Goal: Task Accomplishment & Management: Manage account settings

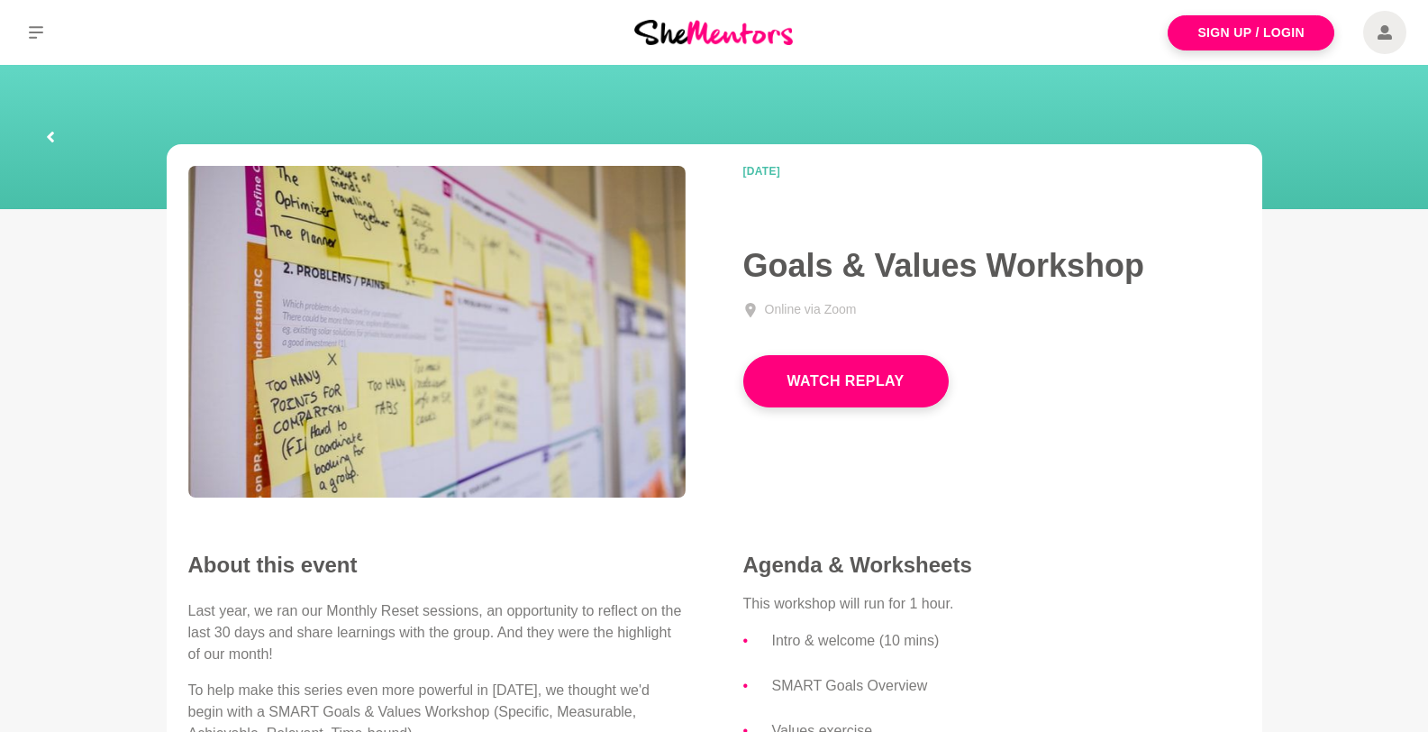
click at [1381, 20] on icon at bounding box center [1385, 32] width 14 height 43
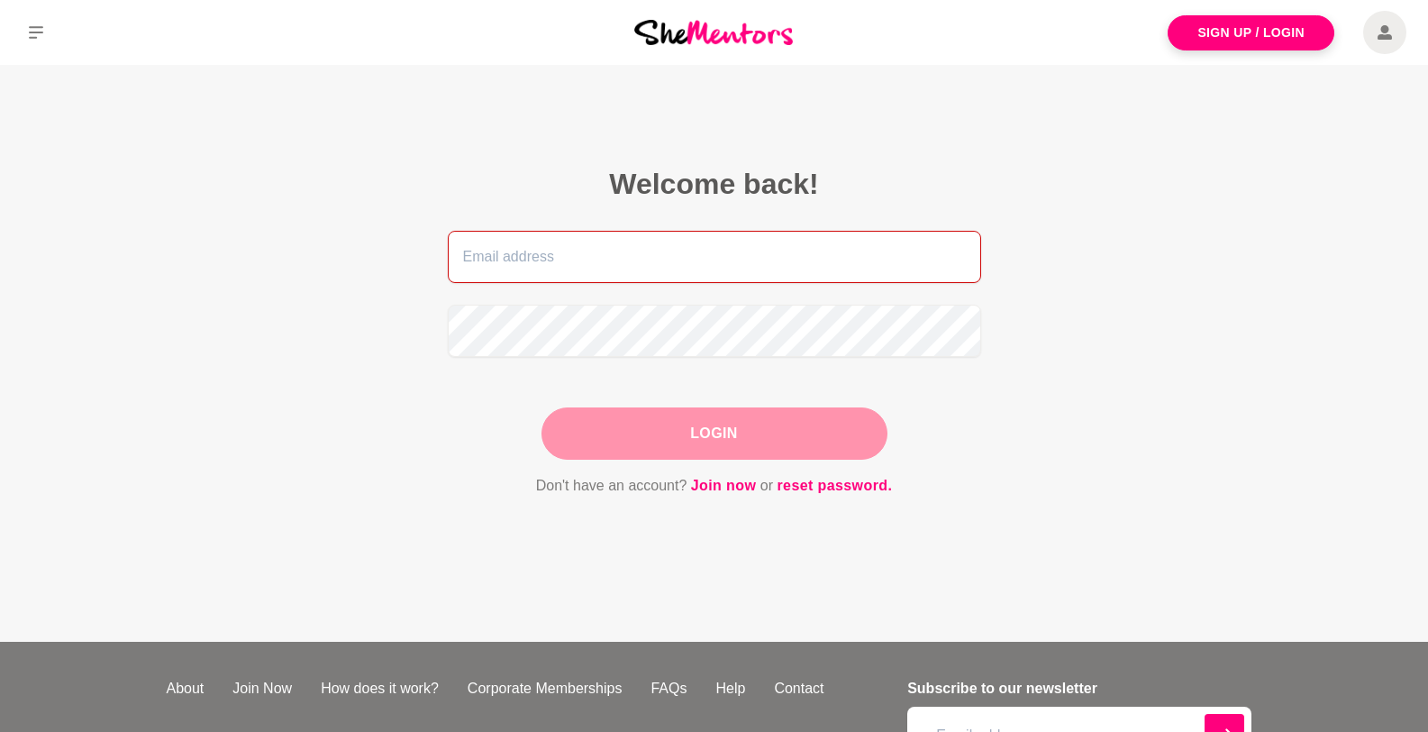
type input "[EMAIL_ADDRESS][DOMAIN_NAME]"
click at [616, 428] on button "Login" at bounding box center [714, 433] width 346 height 52
